Goal: Task Accomplishment & Management: Complete application form

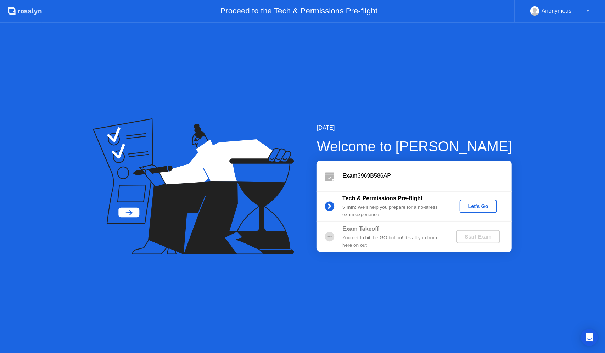
click at [483, 205] on div "Let's Go" at bounding box center [478, 206] width 32 height 6
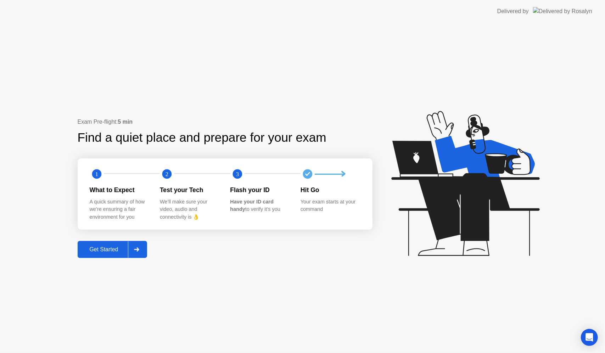
click at [111, 252] on div "Get Started" at bounding box center [104, 249] width 49 height 6
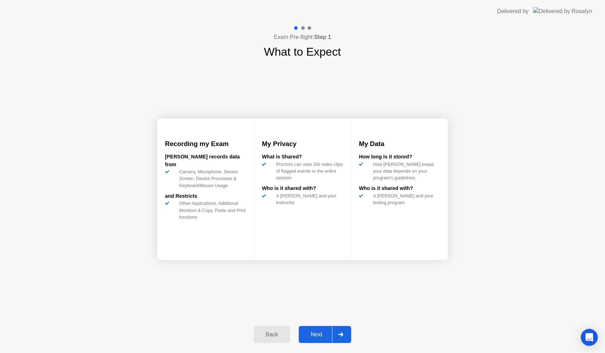
click at [325, 335] on div "Next" at bounding box center [317, 334] width 32 height 6
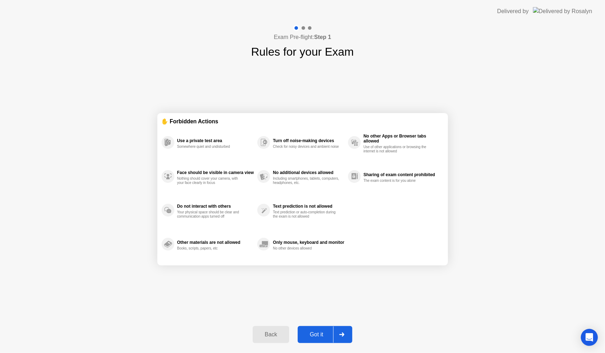
click at [320, 335] on div "Got it" at bounding box center [316, 334] width 33 height 6
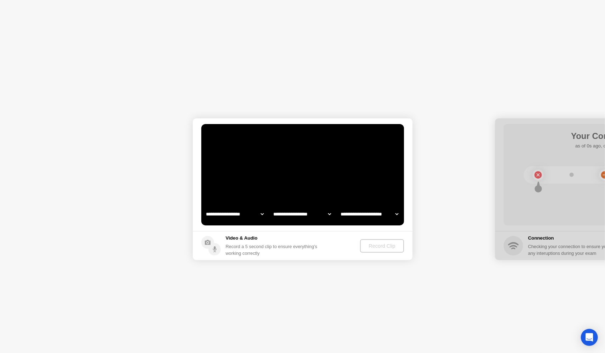
select select "**********"
select select "*******"
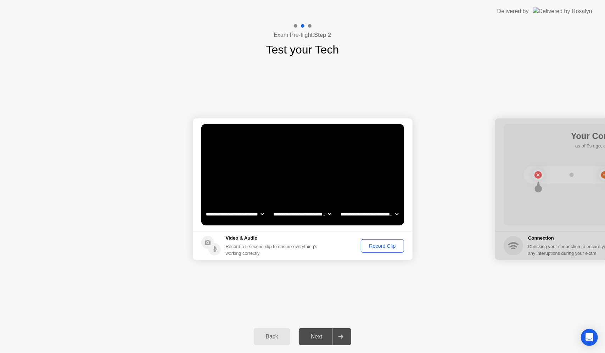
click at [320, 335] on div "Next" at bounding box center [317, 336] width 32 height 6
click at [384, 243] on div "Record Clip" at bounding box center [382, 246] width 38 height 6
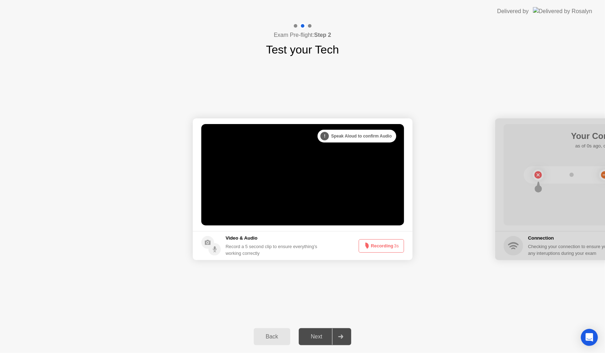
click at [322, 338] on div "Next" at bounding box center [317, 336] width 32 height 6
click at [345, 336] on div at bounding box center [340, 336] width 17 height 16
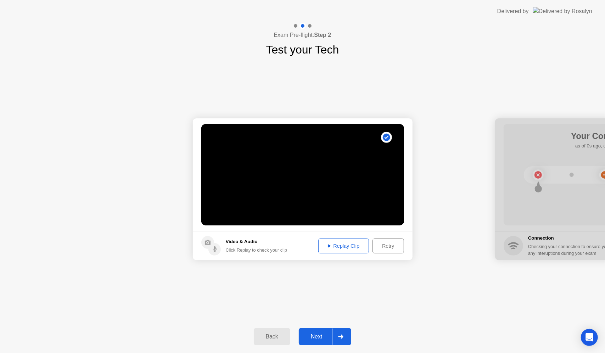
click at [323, 333] on div "Next" at bounding box center [317, 336] width 32 height 6
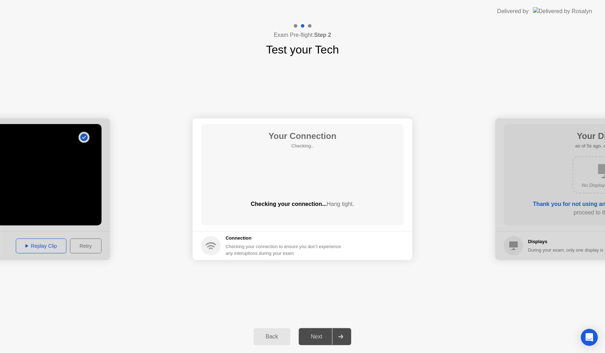
click at [323, 333] on div "Next" at bounding box center [317, 336] width 32 height 6
click at [322, 338] on div "Next" at bounding box center [317, 336] width 32 height 6
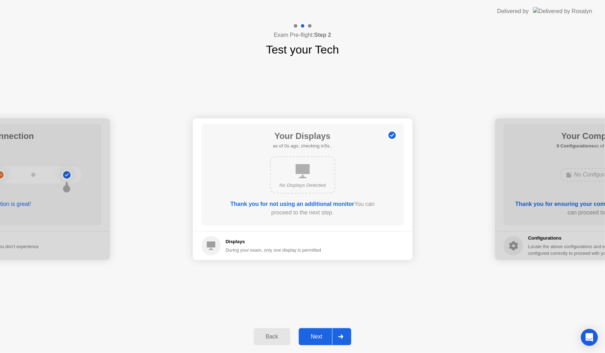
click at [322, 338] on div "Next" at bounding box center [317, 336] width 32 height 6
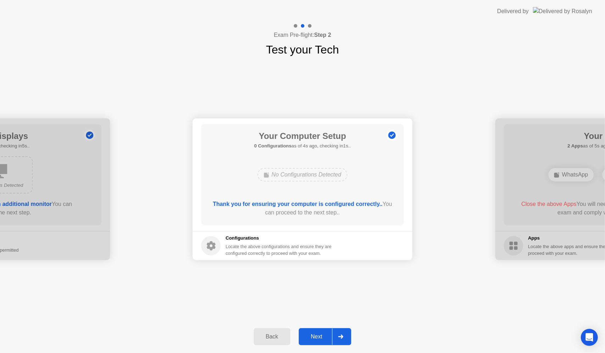
click at [322, 338] on div "Next" at bounding box center [317, 336] width 32 height 6
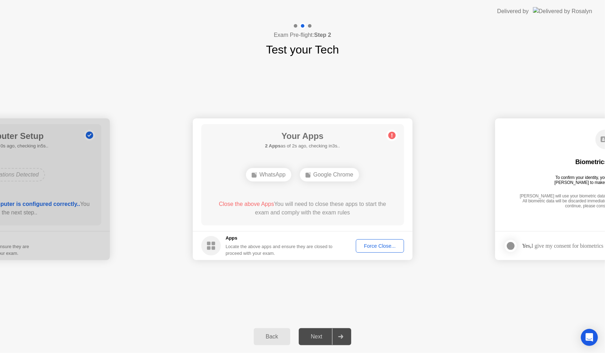
click at [317, 337] on div "Next" at bounding box center [317, 336] width 32 height 6
click at [368, 247] on div "Force Close..." at bounding box center [379, 246] width 43 height 6
click at [368, 245] on div "Force Close..." at bounding box center [379, 246] width 43 height 6
click at [319, 352] on div at bounding box center [302, 353] width 605 height 0
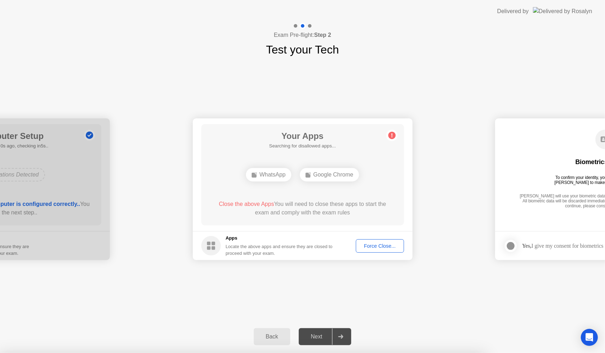
click at [315, 335] on div "Next" at bounding box center [317, 336] width 32 height 6
click at [374, 235] on footer "Apps Locate the above apps and ensure they are closed to proceed with your exam…" at bounding box center [303, 245] width 220 height 29
click at [368, 249] on div "Force Close..." at bounding box center [379, 246] width 43 height 6
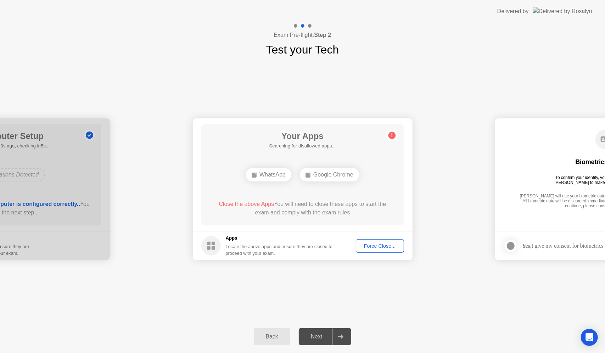
click at [320, 333] on div "Next" at bounding box center [317, 336] width 32 height 6
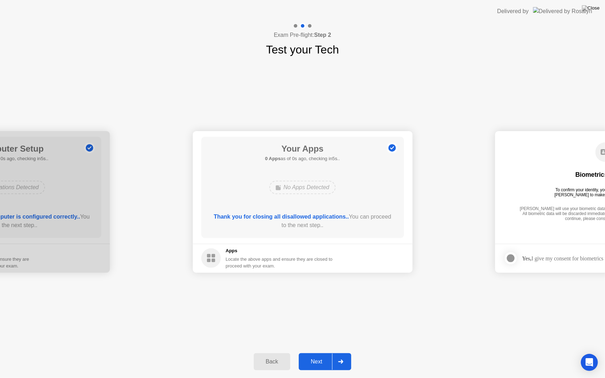
click at [318, 352] on div "Next" at bounding box center [317, 361] width 32 height 6
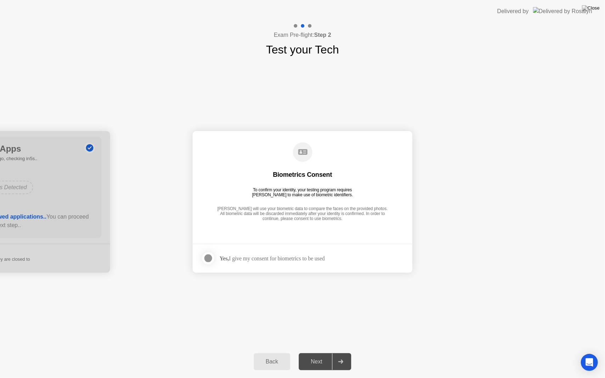
click at [318, 352] on div "Next" at bounding box center [317, 361] width 32 height 6
click at [207, 261] on div at bounding box center [208, 258] width 9 height 9
click at [320, 352] on div "Next" at bounding box center [317, 361] width 32 height 6
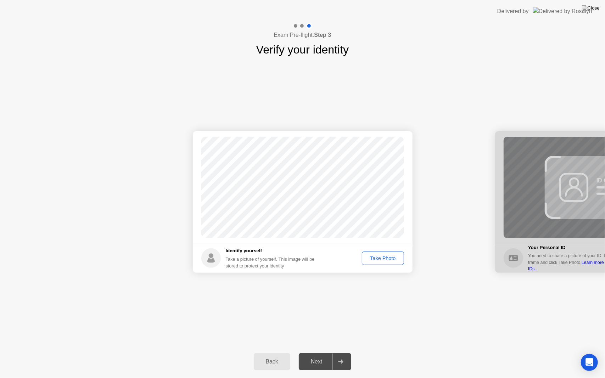
click at [369, 256] on div "Take Photo" at bounding box center [382, 258] width 37 height 6
click at [318, 352] on div "Next" at bounding box center [317, 361] width 32 height 6
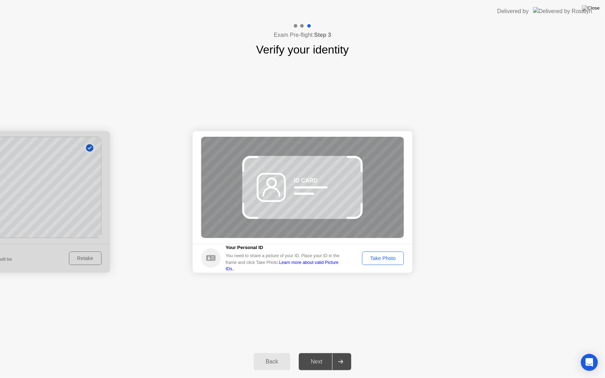
click at [374, 260] on div "Take Photo" at bounding box center [382, 258] width 37 height 6
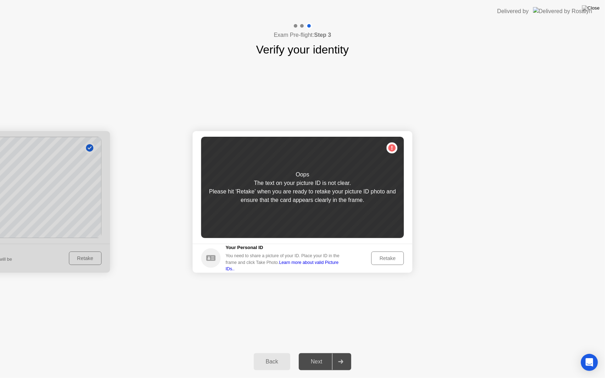
click at [332, 267] on link "Learn more about valid Picture IDs.." at bounding box center [282, 265] width 113 height 11
click at [407, 288] on div "Success Photo is correctly taken Identify yourself Take a picture of yourself. …" at bounding box center [302, 201] width 605 height 287
click at [391, 255] on div "Retake" at bounding box center [388, 258] width 28 height 6
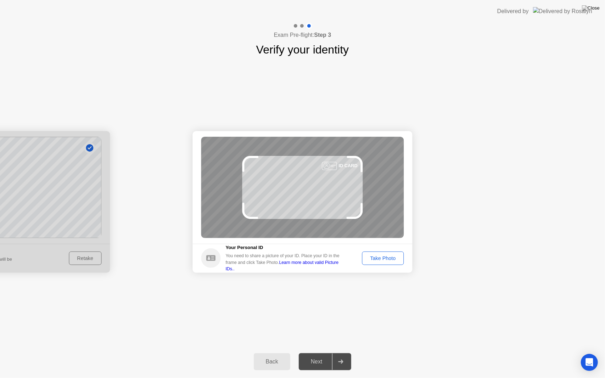
click at [385, 257] on div "Take Photo" at bounding box center [382, 258] width 37 height 6
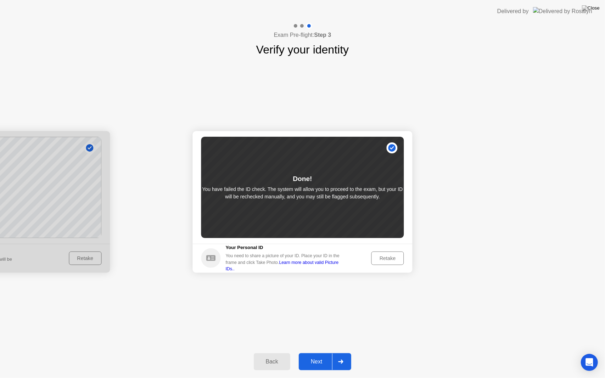
click at [317, 352] on div "Next" at bounding box center [317, 361] width 32 height 6
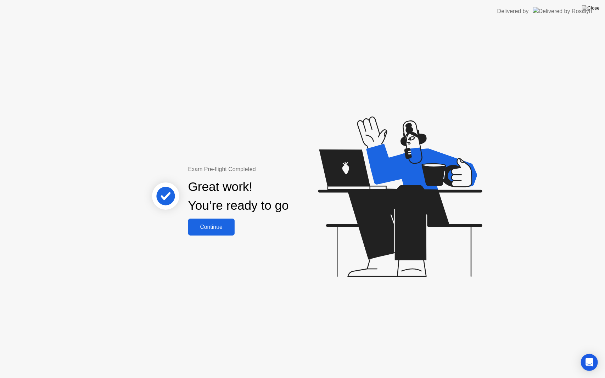
click at [224, 225] on div "Continue" at bounding box center [211, 227] width 42 height 6
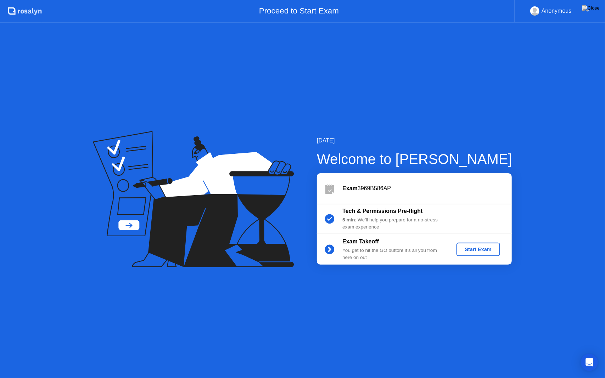
click at [484, 247] on div "Start Exam" at bounding box center [478, 250] width 38 height 6
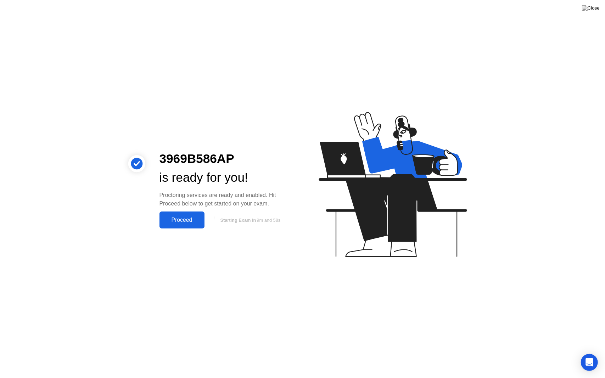
click at [189, 221] on div "Proceed" at bounding box center [182, 220] width 41 height 6
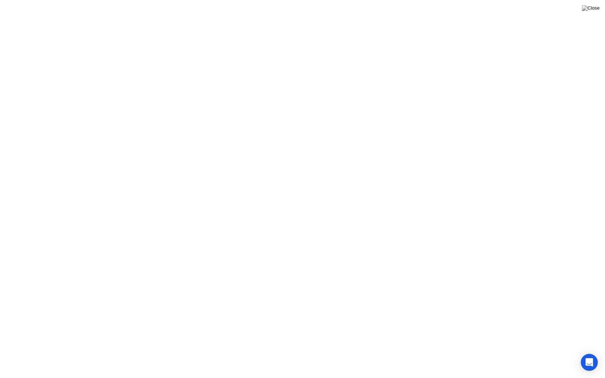
click div "Got it!"
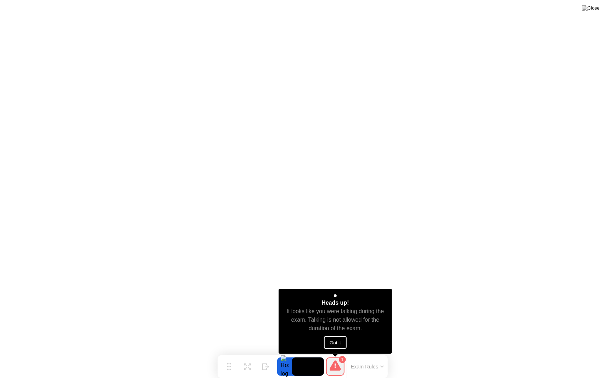
click at [338, 352] on icon at bounding box center [334, 365] width 11 height 10
click at [378, 352] on button "Exam Rules" at bounding box center [368, 366] width 38 height 6
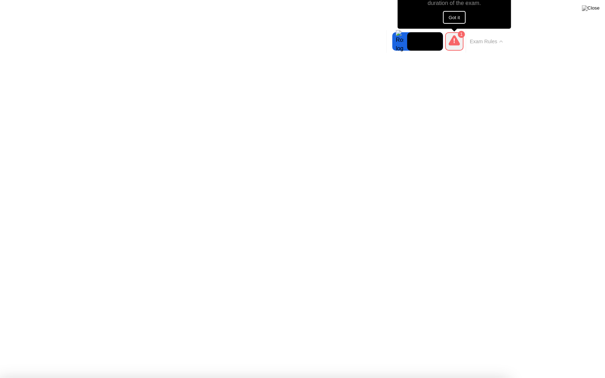
click at [576, 352] on div at bounding box center [302, 378] width 605 height 0
click at [599, 7] on img at bounding box center [591, 8] width 18 height 6
